Goal: Transaction & Acquisition: Purchase product/service

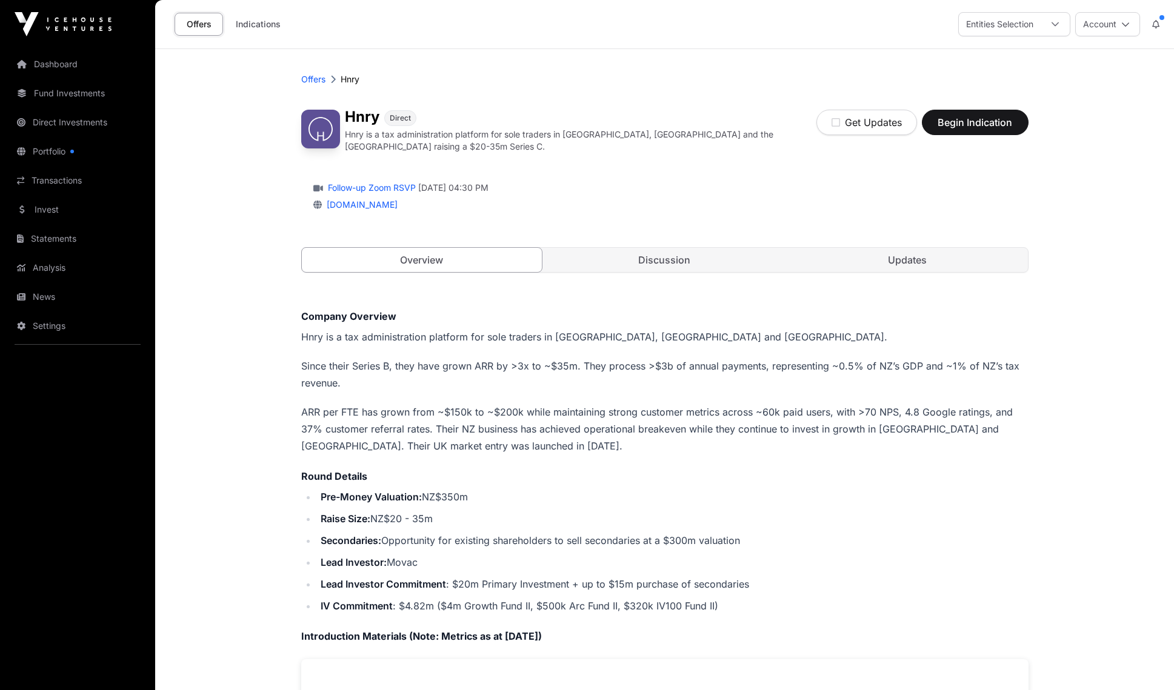
scroll to position [9, 0]
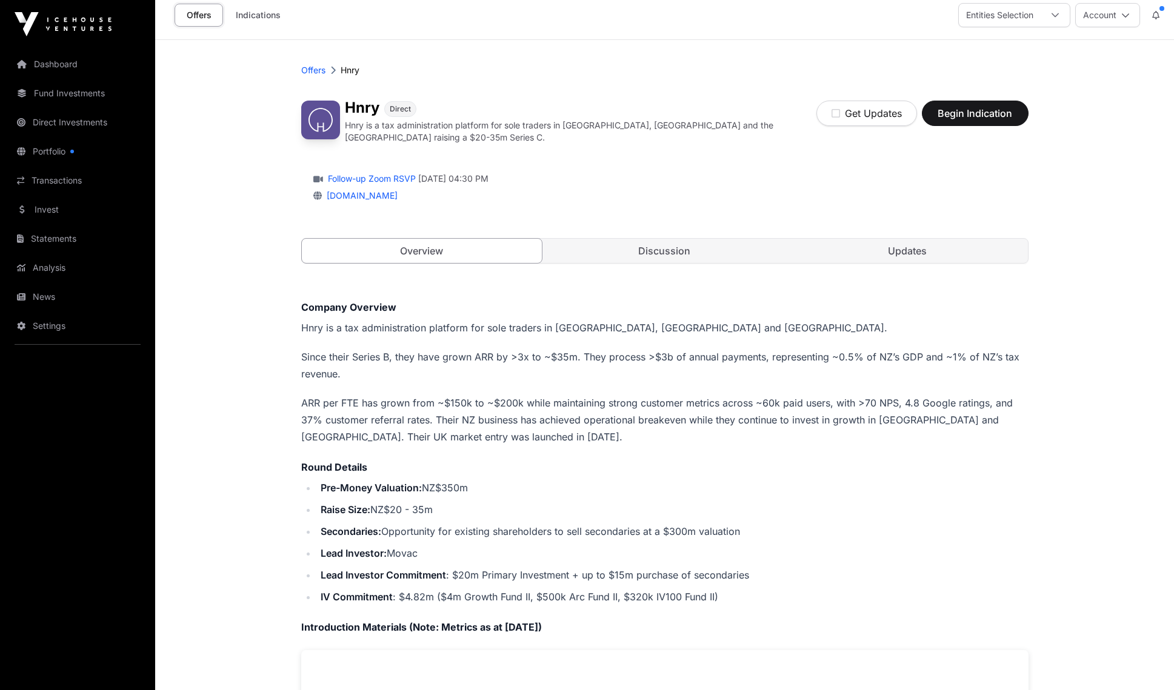
click at [834, 117] on icon "button" at bounding box center [836, 114] width 8 height 10
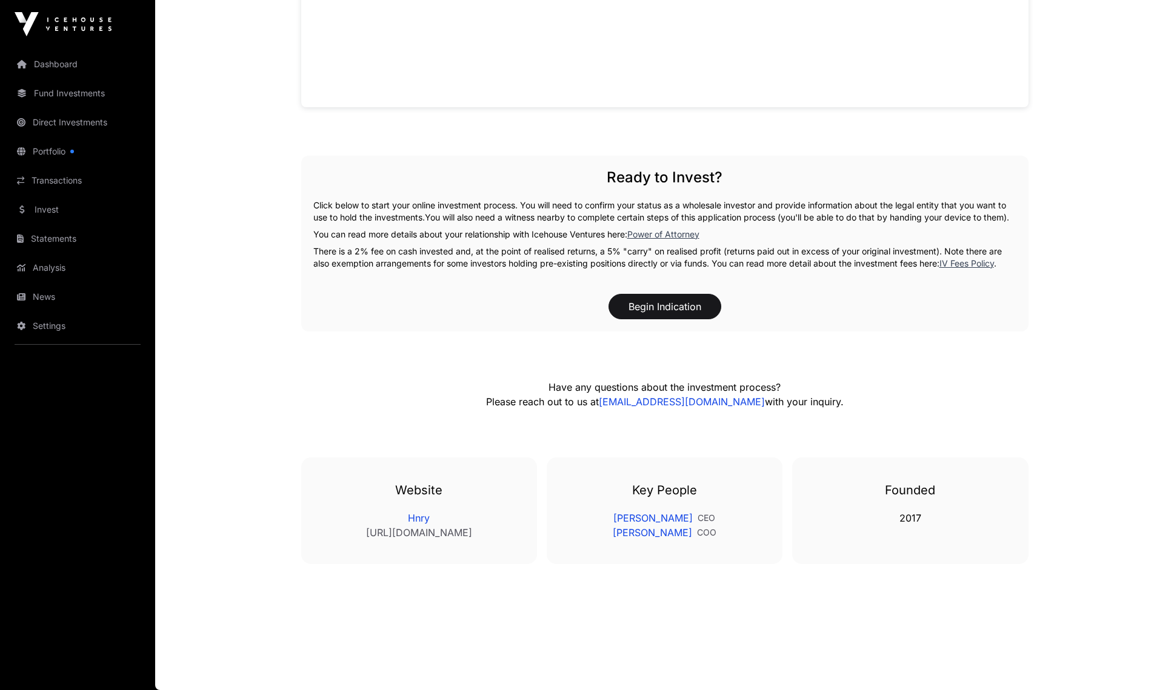
scroll to position [969, 0]
click at [643, 518] on link "[PERSON_NAME]" at bounding box center [652, 518] width 79 height 15
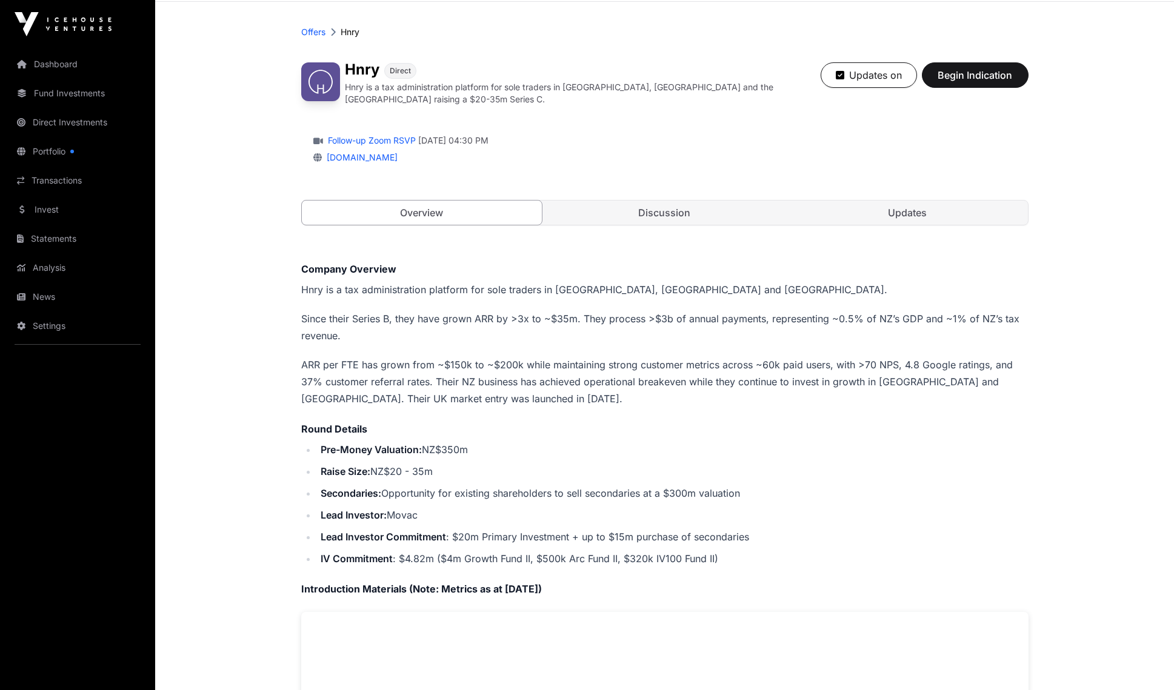
scroll to position [44, 0]
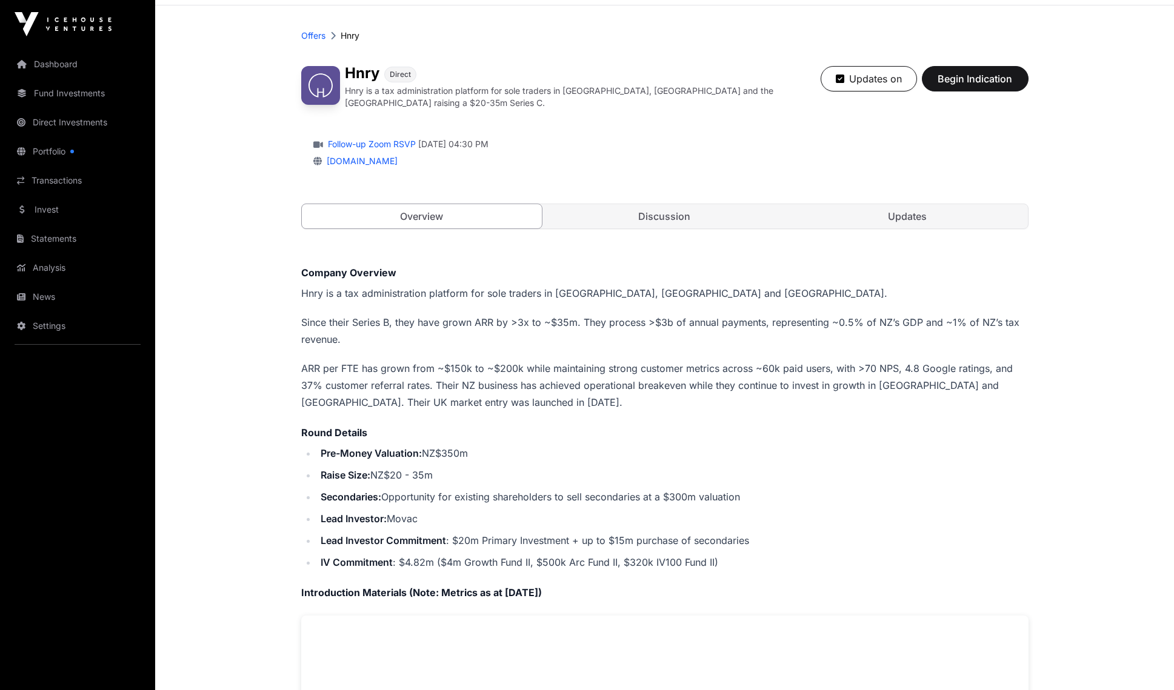
click at [677, 212] on link "Discussion" at bounding box center [664, 216] width 241 height 24
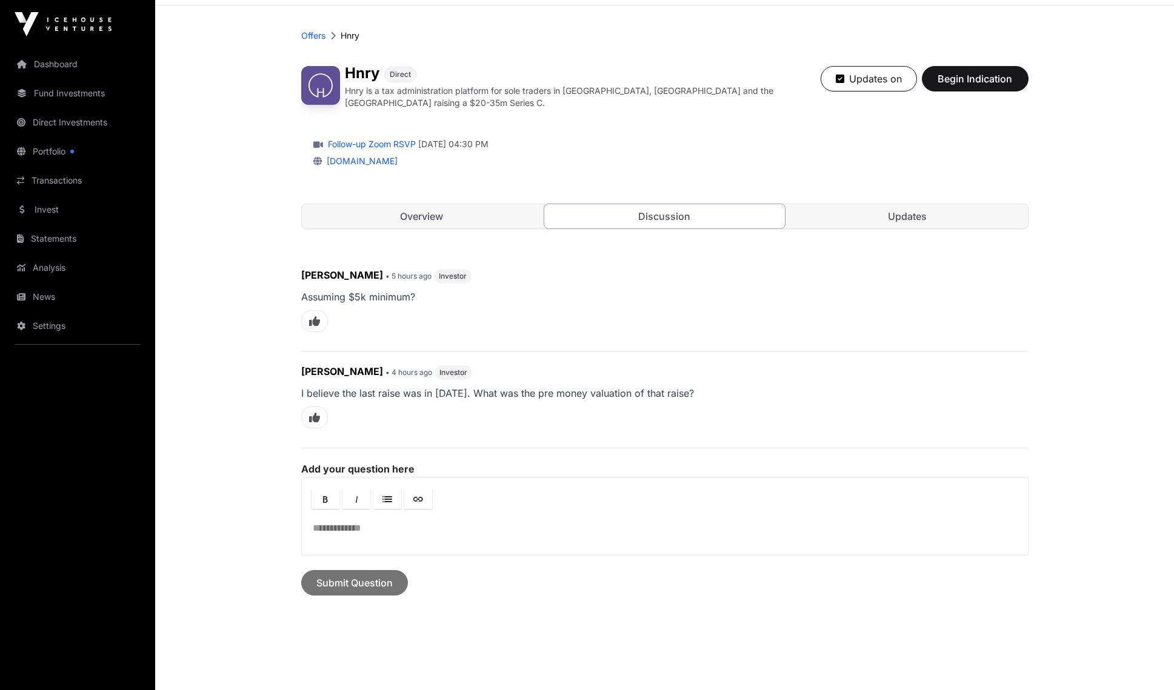
click at [906, 217] on link "Updates" at bounding box center [907, 216] width 241 height 24
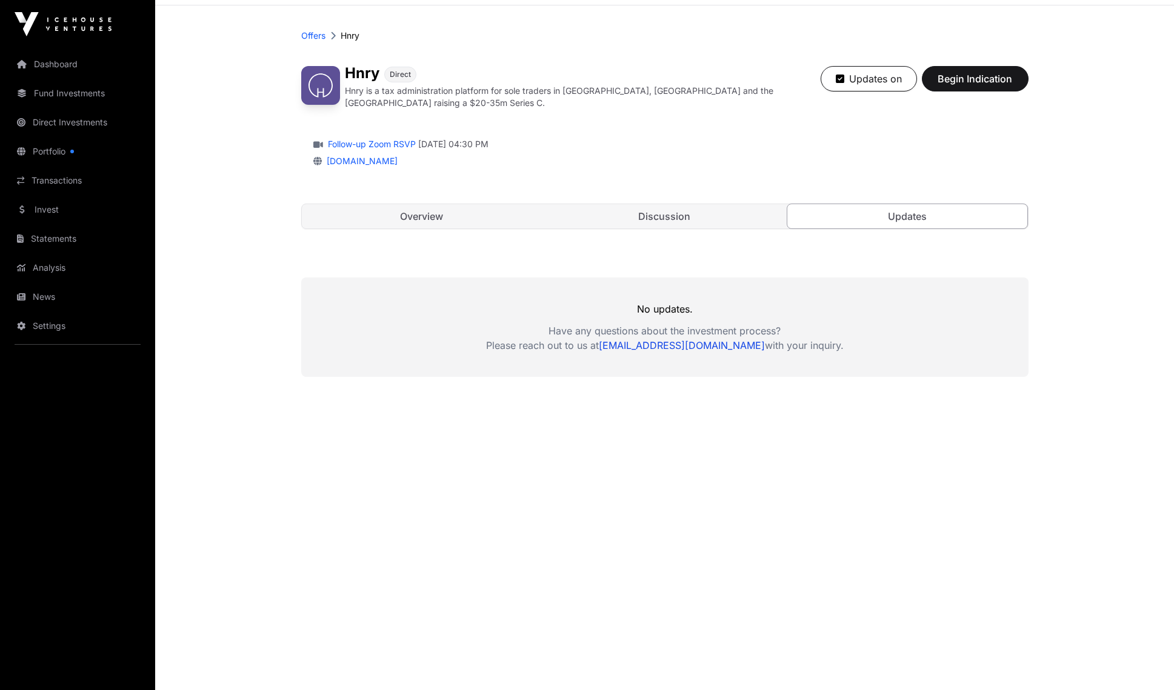
click at [449, 213] on link "Overview" at bounding box center [422, 216] width 241 height 24
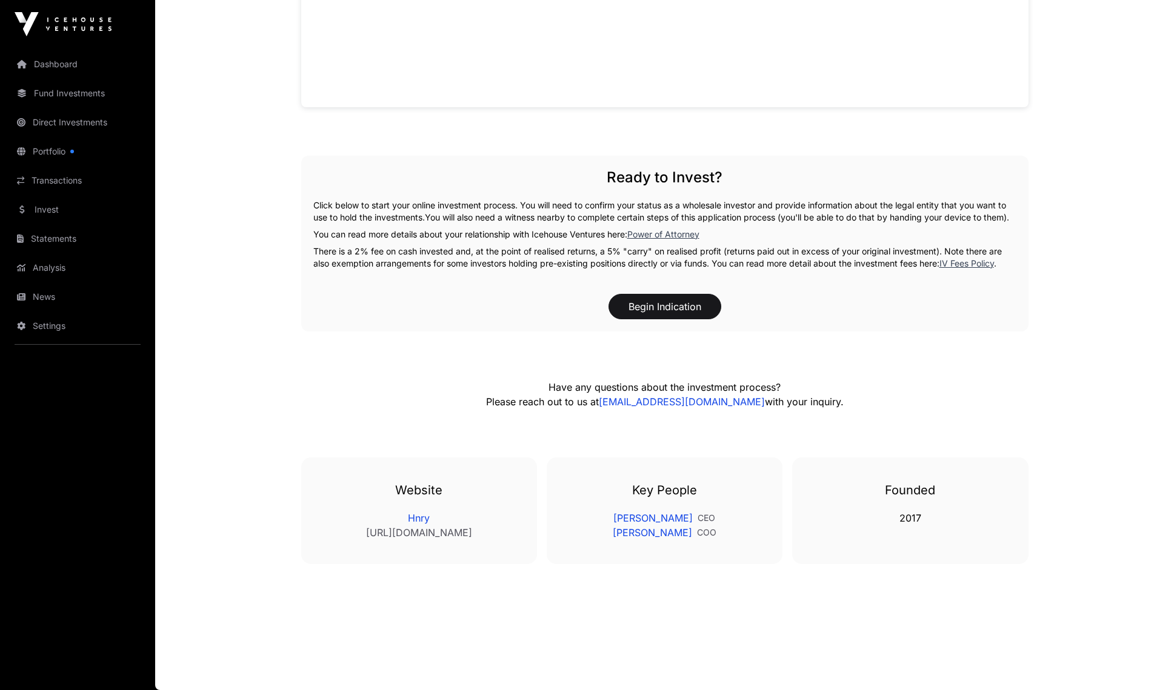
scroll to position [969, 0]
click at [685, 307] on button "Begin Indication" at bounding box center [665, 306] width 113 height 25
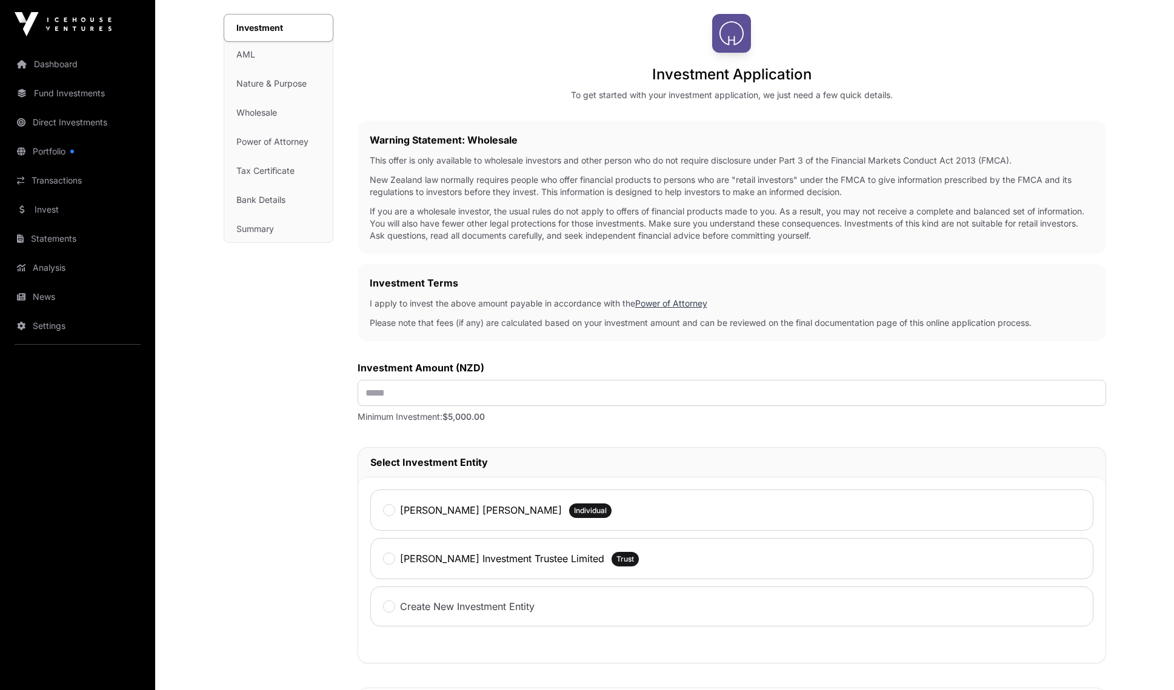
scroll to position [198, 0]
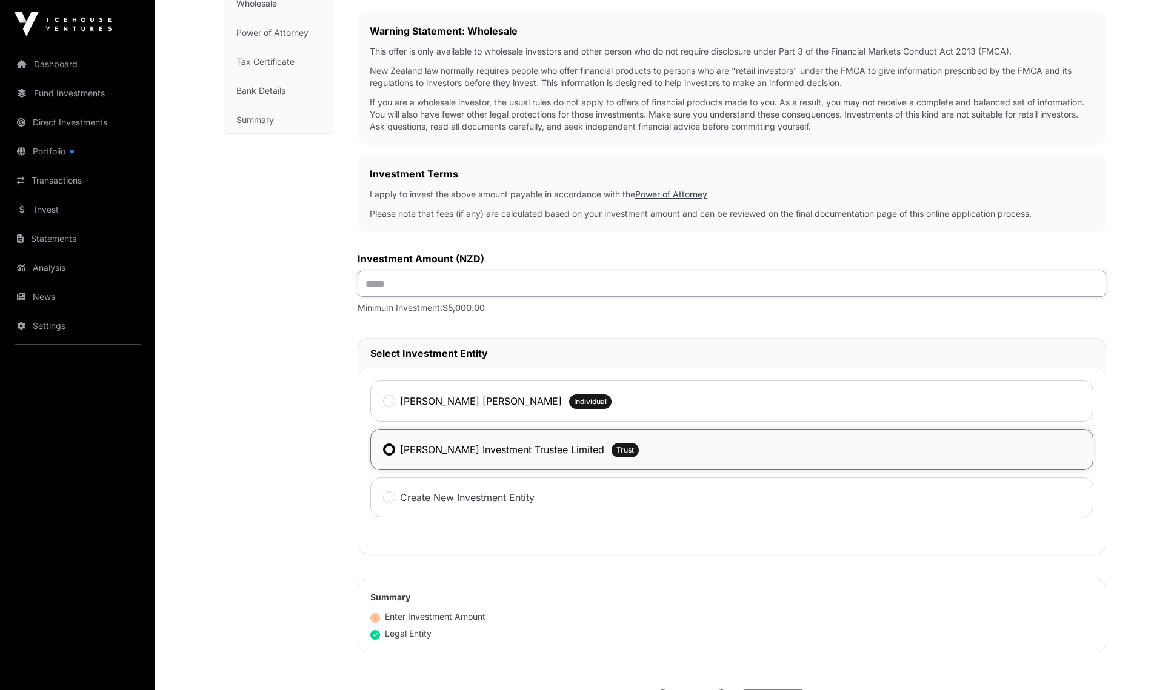
click at [423, 297] on input "text" at bounding box center [732, 284] width 749 height 26
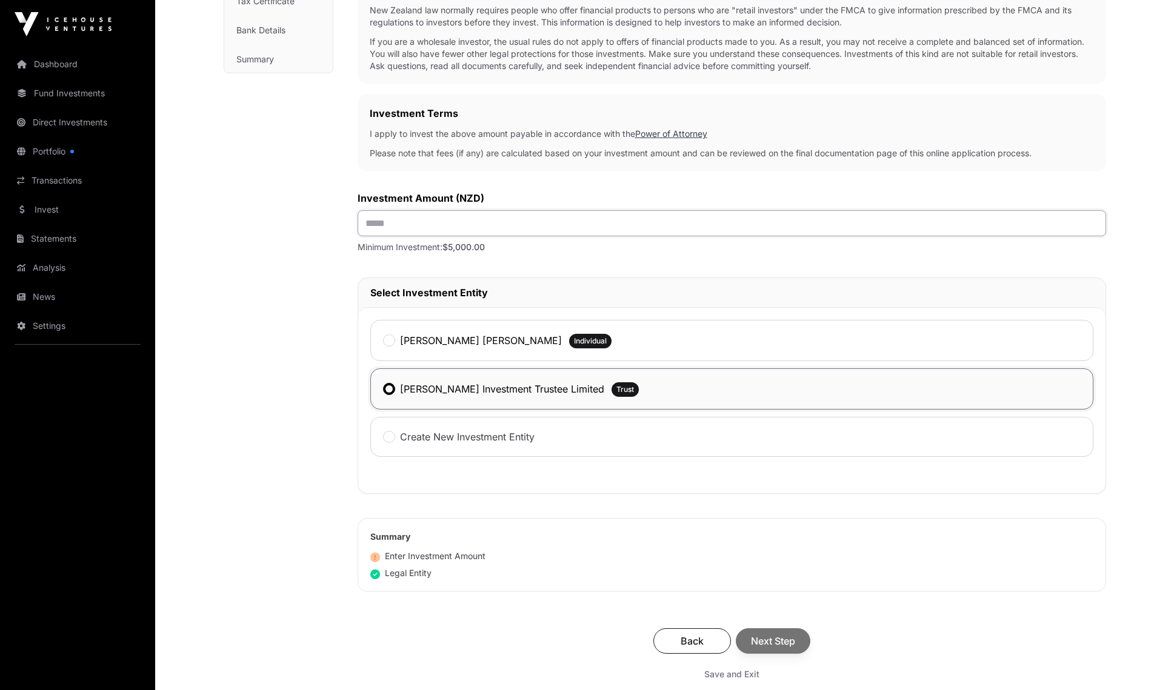
scroll to position [386, 0]
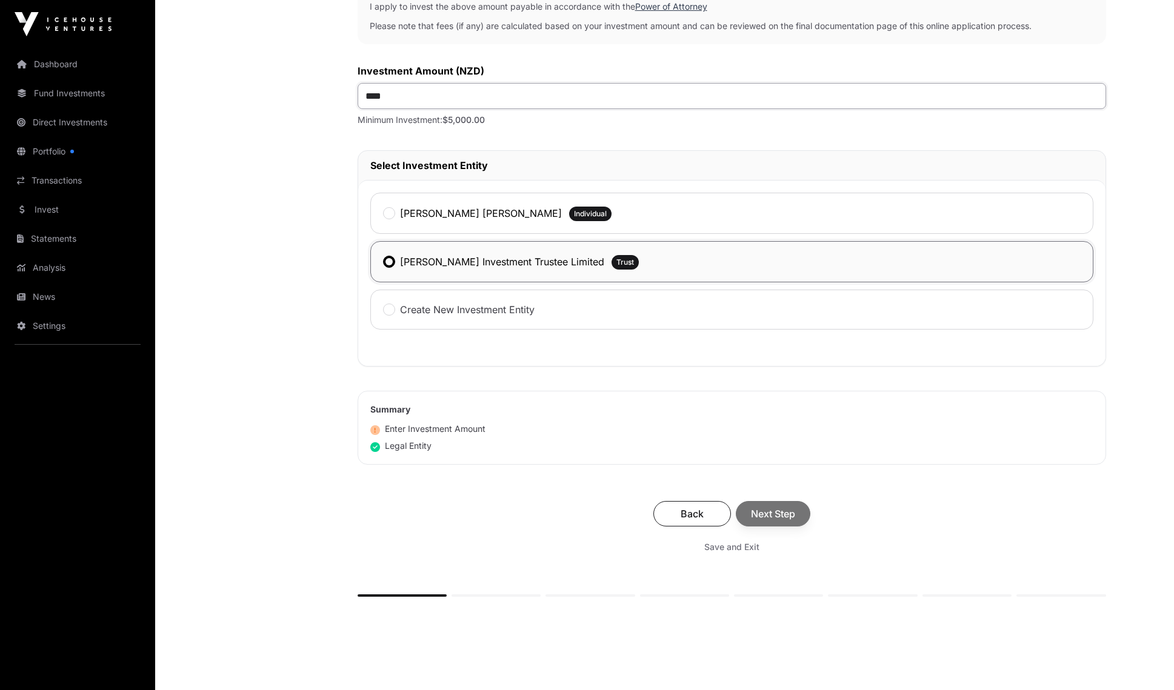
type input "******"
click at [282, 324] on div "Investment Investment AML Nature & Purpose Wholesale Power of Attorney Tax Cert…" at bounding box center [279, 181] width 110 height 929
click at [773, 517] on span "Next Step" at bounding box center [773, 514] width 44 height 15
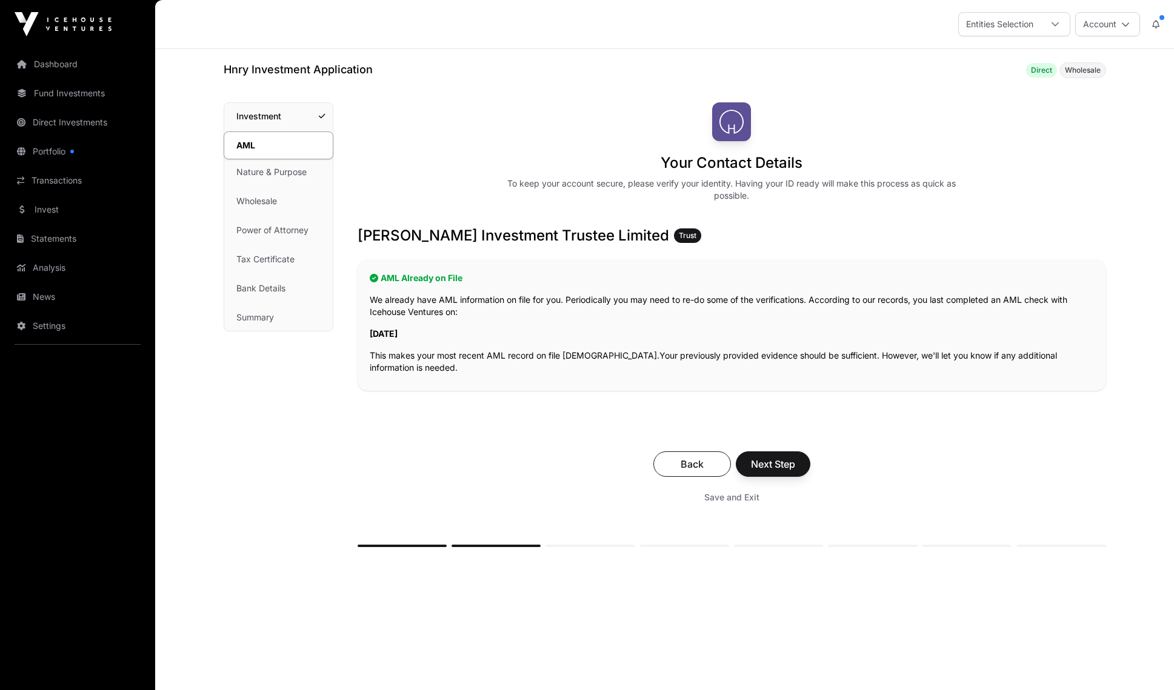
click at [49, 144] on link "Portfolio" at bounding box center [78, 151] width 136 height 27
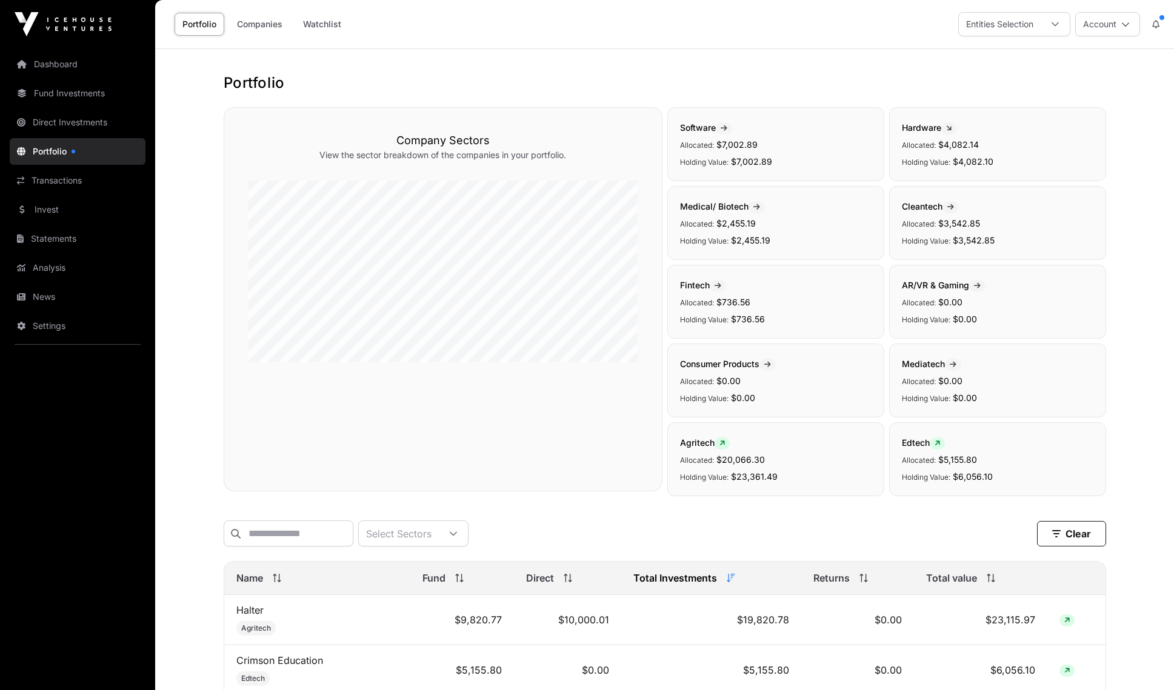
click at [1157, 25] on icon at bounding box center [1155, 24] width 7 height 8
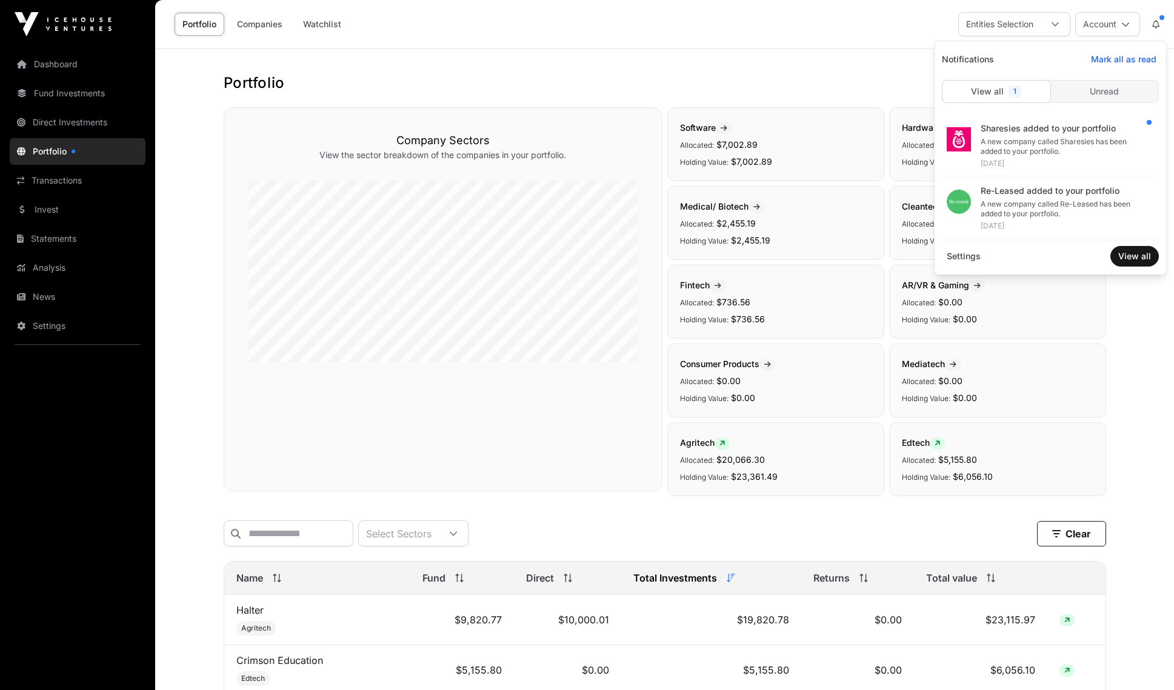
click at [609, 78] on h1 "Portfolio" at bounding box center [665, 82] width 883 height 19
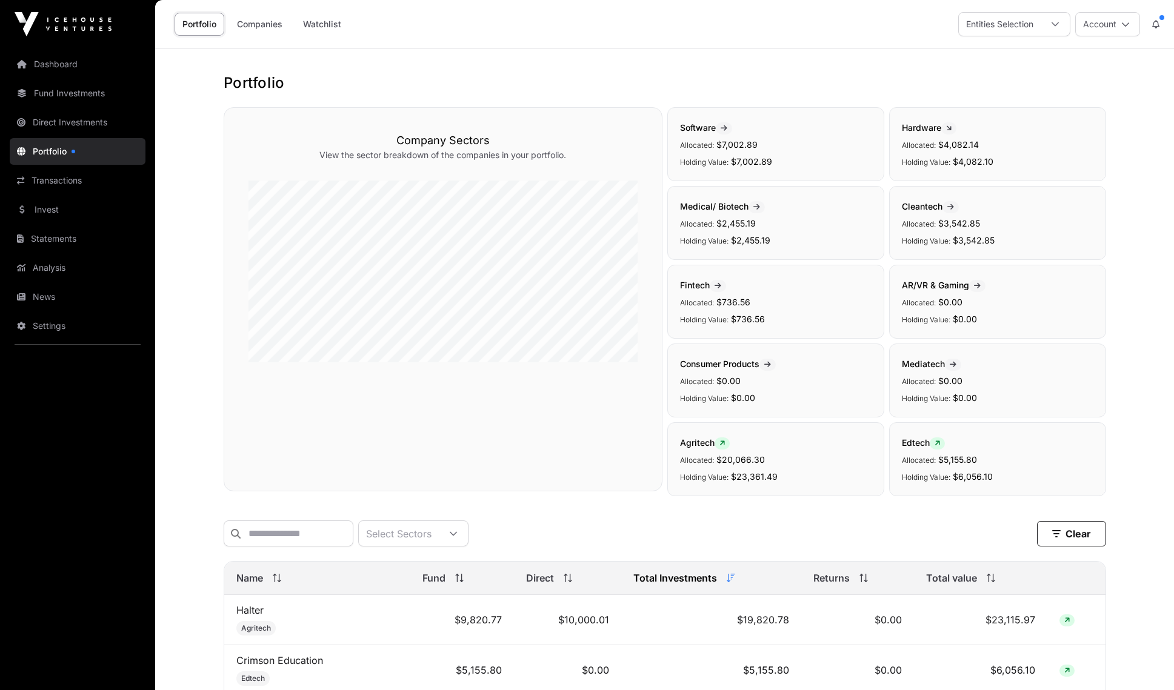
click at [63, 93] on link "Fund Investments" at bounding box center [78, 93] width 136 height 27
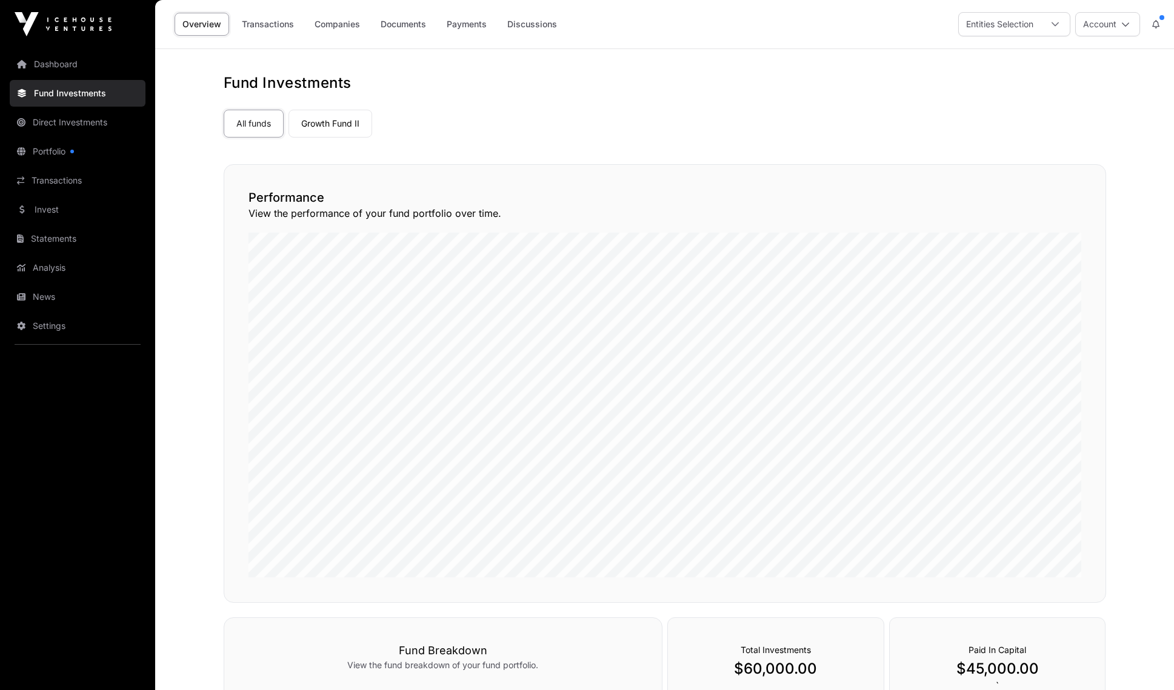
click at [54, 65] on link "Dashboard" at bounding box center [78, 64] width 136 height 27
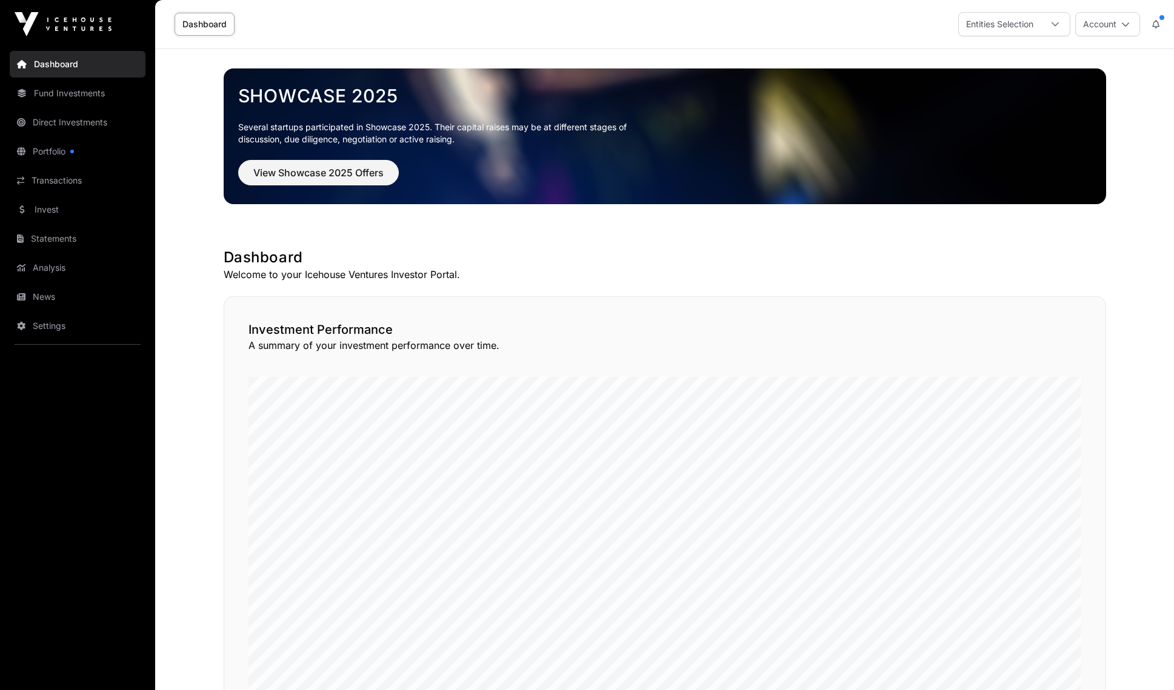
click at [309, 179] on span "View Showcase 2025 Offers" at bounding box center [318, 172] width 130 height 15
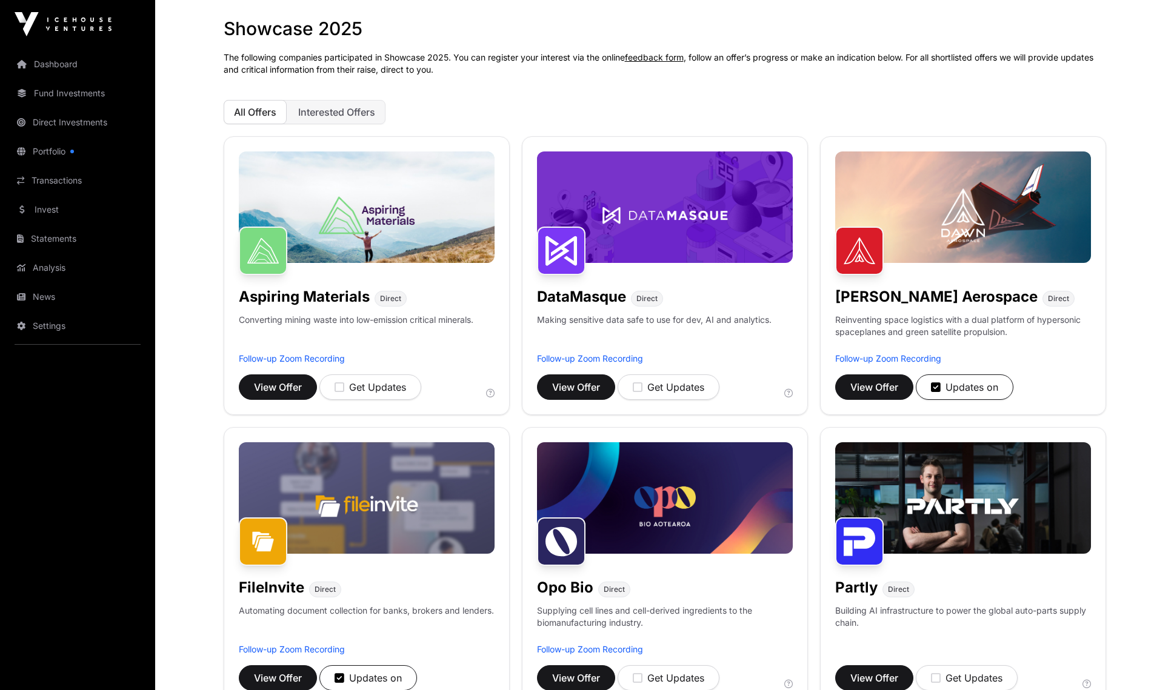
scroll to position [58, 0]
